Goal: Task Accomplishment & Management: Manage account settings

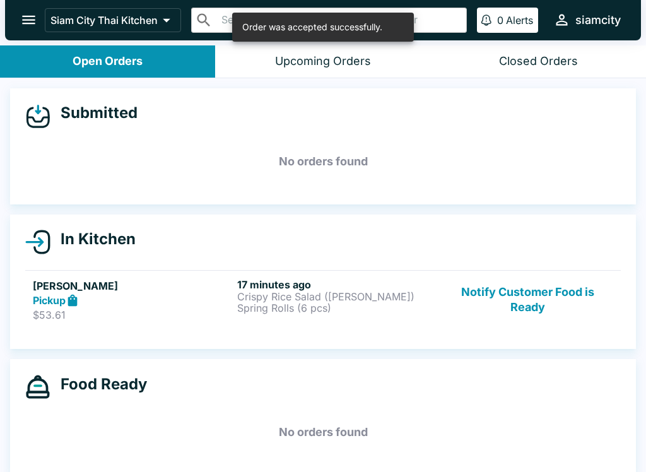
click at [66, 289] on h5 "[PERSON_NAME]" at bounding box center [132, 285] width 199 height 15
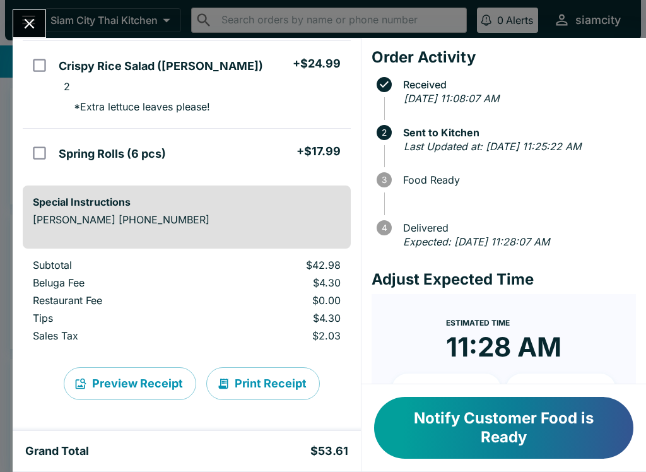
scroll to position [107, 0]
click at [421, 432] on button "Notify Customer Food is Ready" at bounding box center [503, 428] width 259 height 62
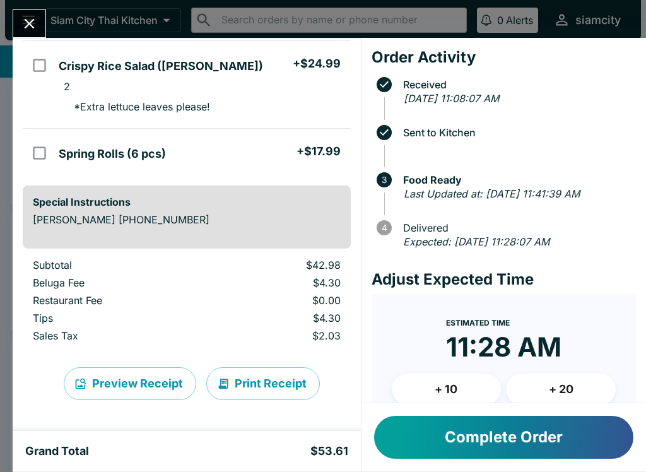
click at [519, 437] on button "Complete Order" at bounding box center [503, 437] width 259 height 43
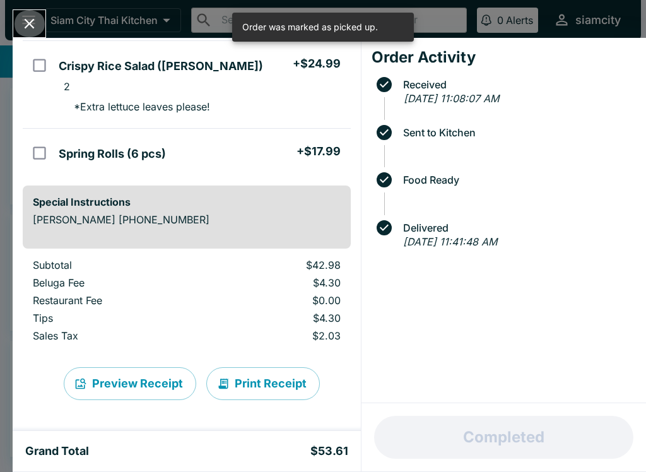
click at [32, 20] on icon "Close" at bounding box center [29, 23] width 17 height 17
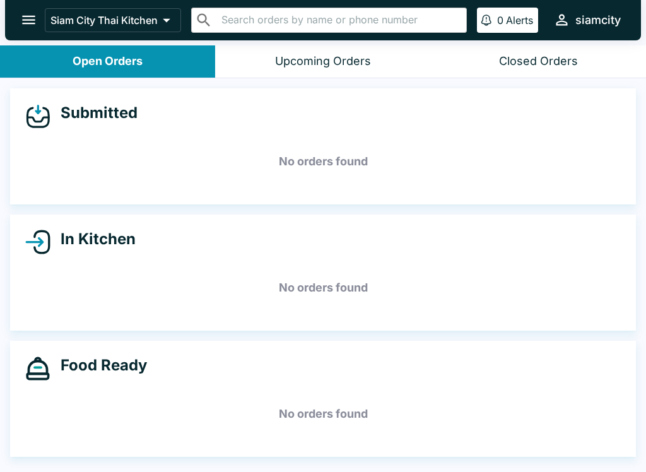
click at [29, 23] on icon "open drawer" at bounding box center [28, 19] width 17 height 17
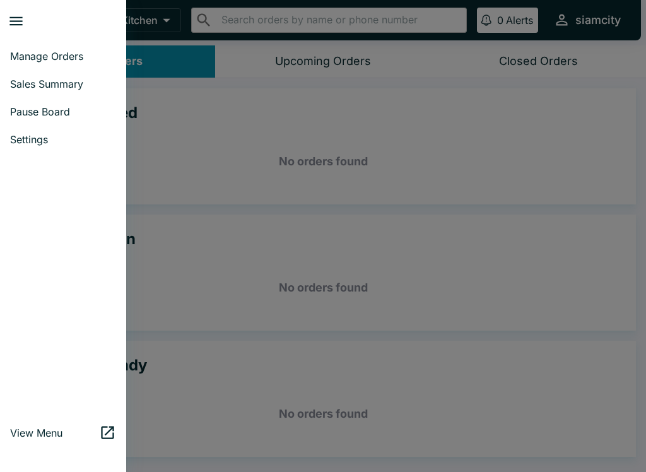
click at [25, 140] on span "Settings" at bounding box center [63, 139] width 106 height 13
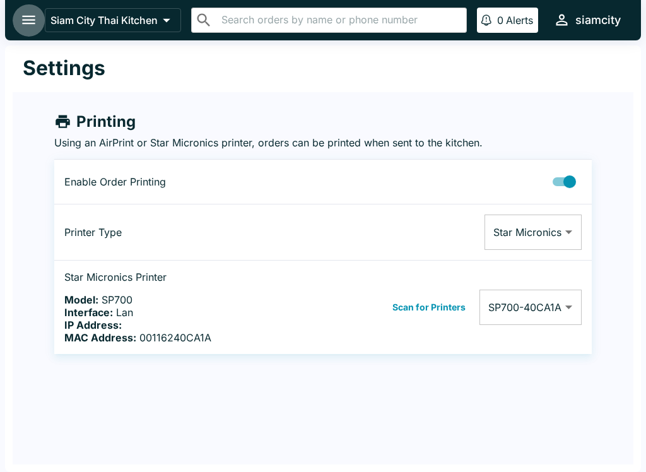
click at [23, 12] on icon "open drawer" at bounding box center [28, 19] width 17 height 17
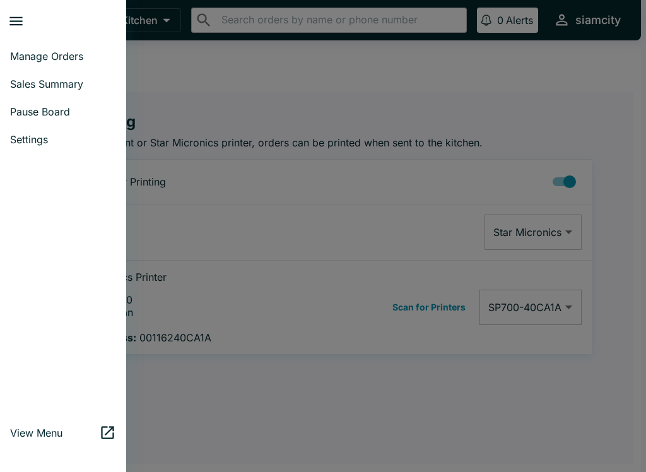
click at [38, 133] on span "Settings" at bounding box center [63, 139] width 106 height 13
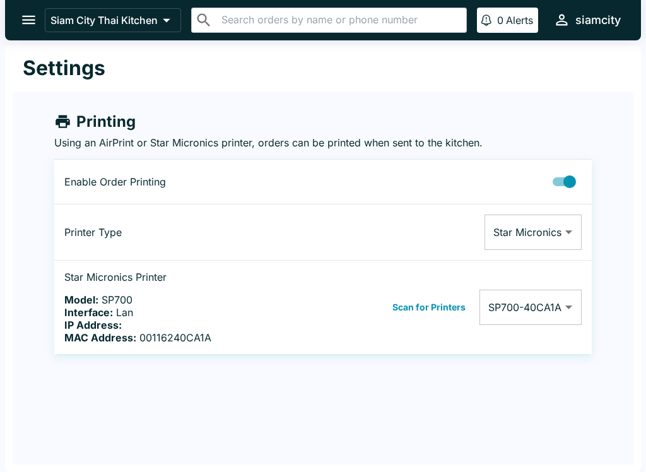
click at [164, 17] on icon at bounding box center [167, 20] width 18 height 18
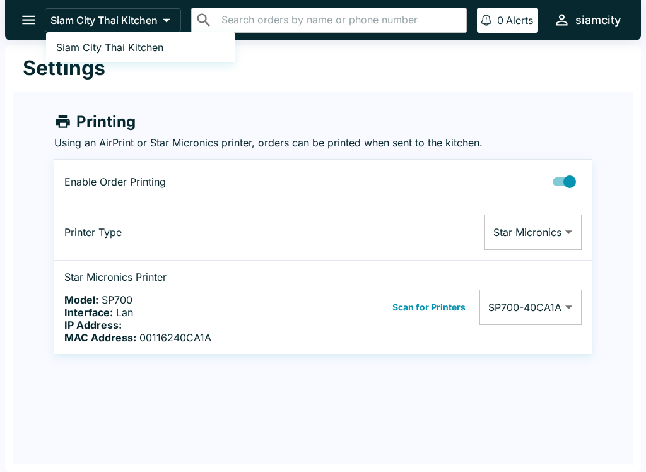
click at [15, 21] on div at bounding box center [323, 236] width 646 height 472
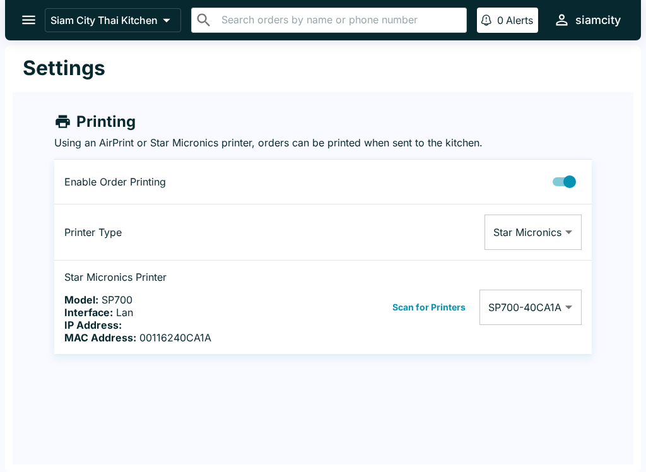
click at [30, 30] on button "open drawer" at bounding box center [29, 20] width 32 height 32
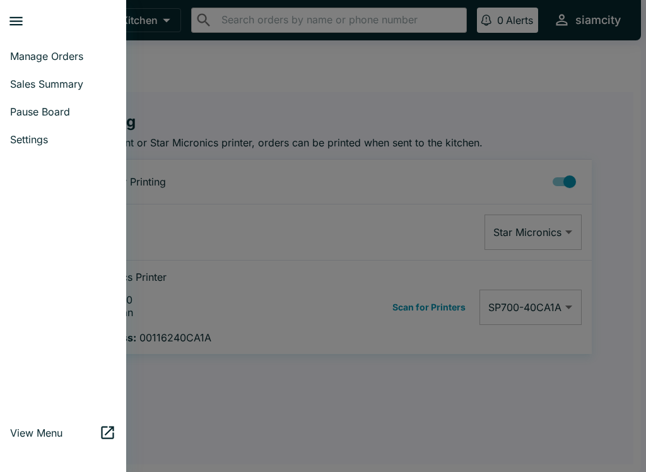
click at [24, 438] on span "View Menu" at bounding box center [54, 433] width 89 height 13
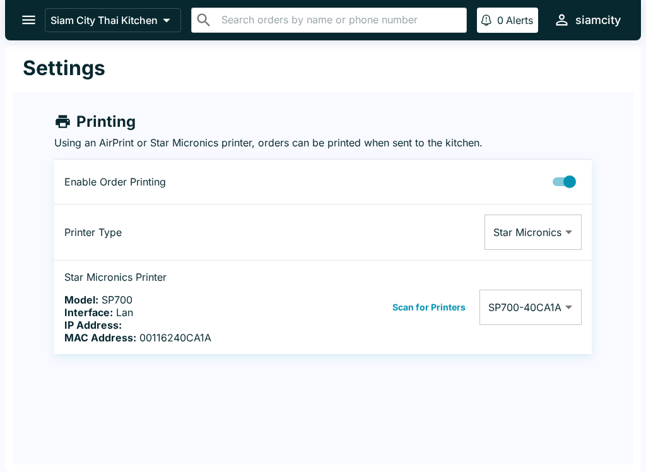
click at [20, 20] on button "open drawer" at bounding box center [29, 20] width 32 height 32
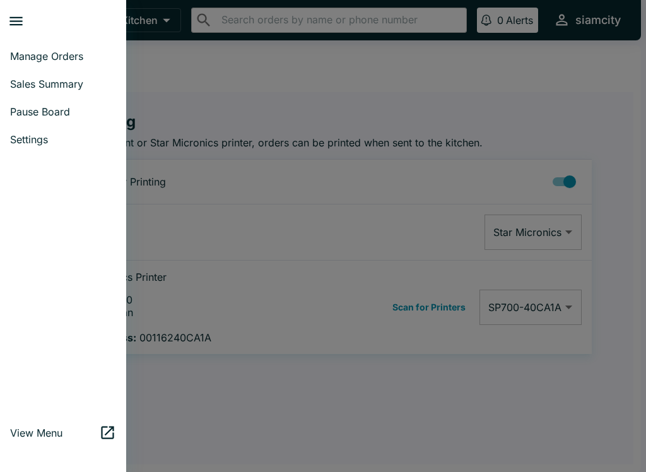
click at [514, 410] on div at bounding box center [323, 236] width 646 height 472
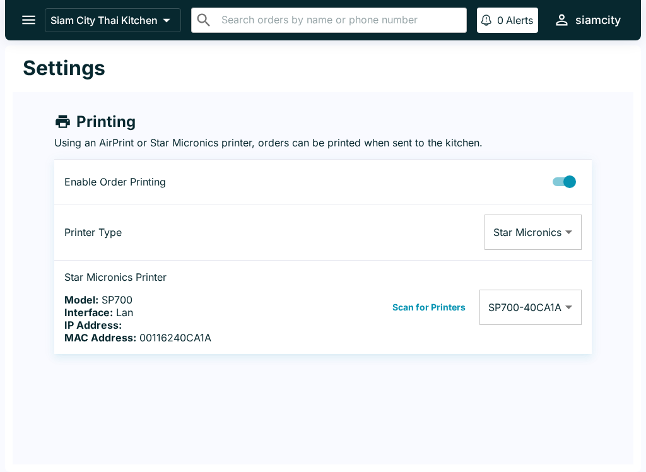
click at [83, 21] on p "Siam City Thai Kitchen" at bounding box center [104, 20] width 107 height 13
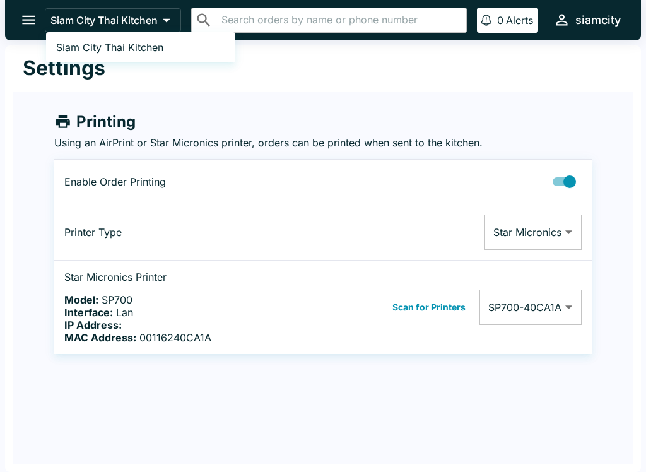
click at [145, 49] on span "Siam City Thai Kitchen" at bounding box center [109, 47] width 107 height 13
